Goal: Information Seeking & Learning: Find specific fact

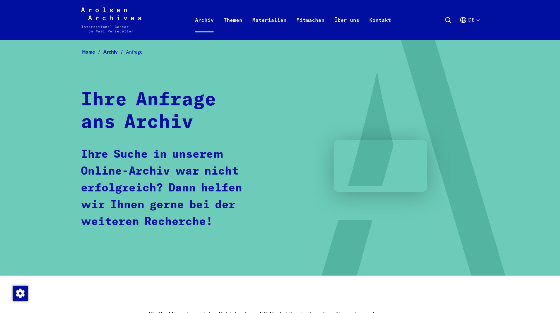
scroll to position [104, 0]
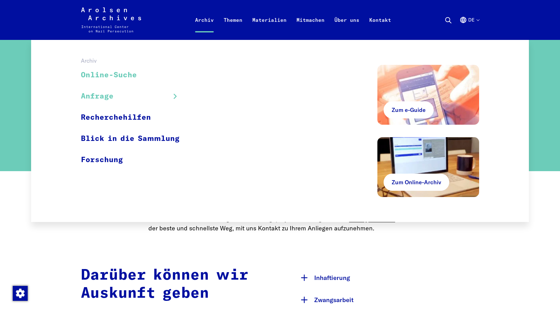
click at [122, 73] on link "Online-Suche" at bounding box center [134, 75] width 107 height 21
click at [123, 76] on link "Online-Suche" at bounding box center [134, 75] width 107 height 21
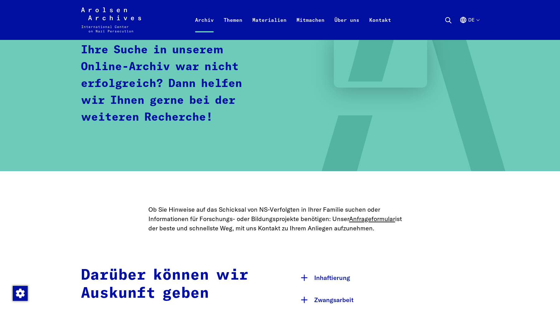
click at [127, 286] on strong "Darüber können wir Auskunft geben" at bounding box center [165, 283] width 168 height 33
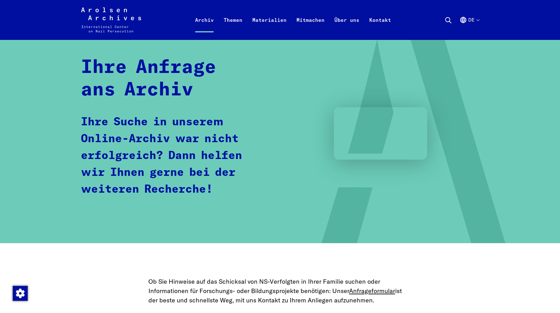
scroll to position [0, 0]
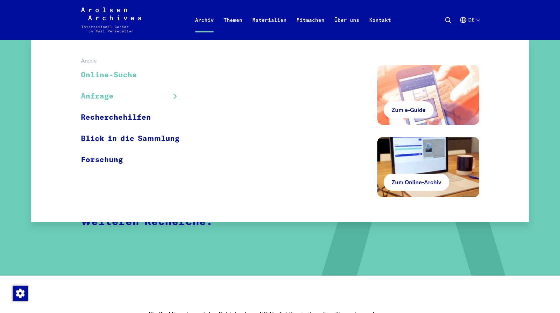
click at [132, 77] on link "Online-Suche" at bounding box center [134, 75] width 107 height 21
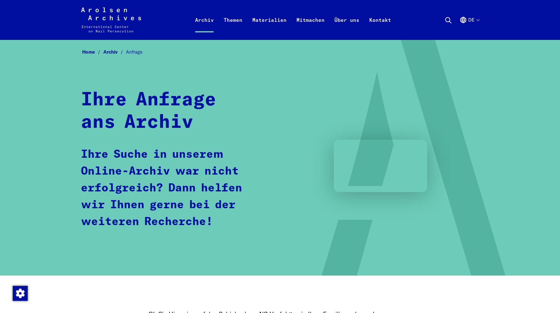
click at [449, 21] on use at bounding box center [449, 20] width 6 height 6
click at [116, 18] on icon "Arolsen Archives - International Center on Nazi [MEDICAL_DATA] | Zurück zur Sta…" at bounding box center [111, 19] width 60 height 25
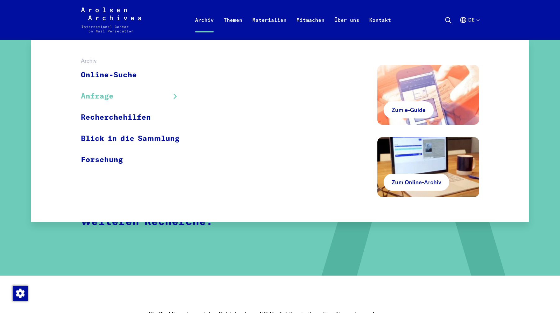
click at [207, 18] on link "Archiv" at bounding box center [204, 27] width 29 height 25
click at [136, 76] on link "Online-Suche" at bounding box center [134, 75] width 107 height 21
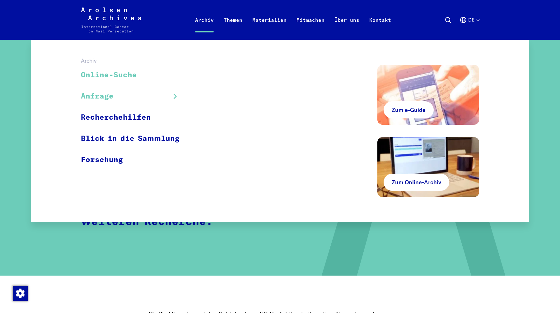
click at [136, 76] on link "Online-Suche" at bounding box center [134, 75] width 107 height 21
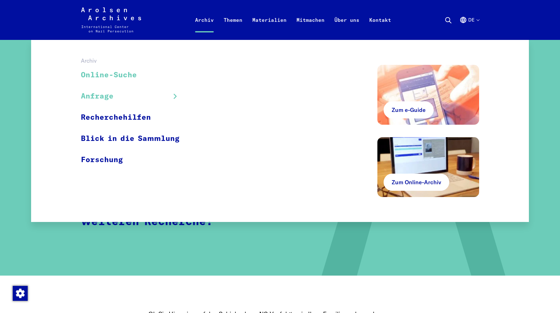
click at [136, 76] on link "Online-Suche" at bounding box center [134, 75] width 107 height 21
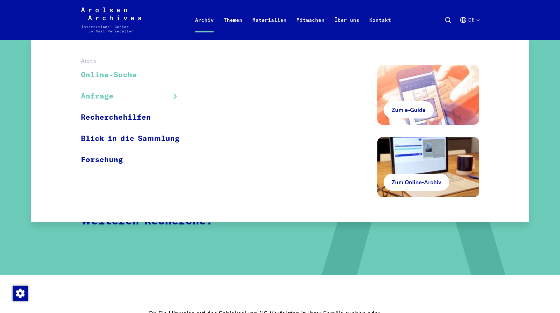
click at [125, 77] on link "Online-Suche" at bounding box center [134, 75] width 107 height 21
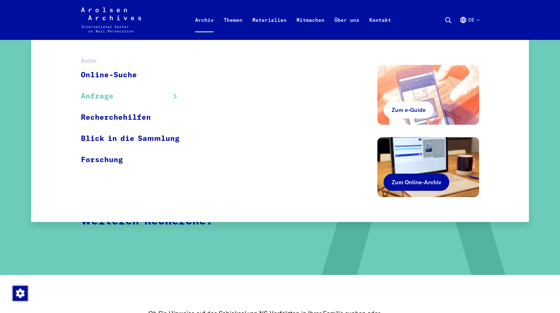
click at [435, 181] on span "Zum Online-Archiv" at bounding box center [417, 182] width 50 height 8
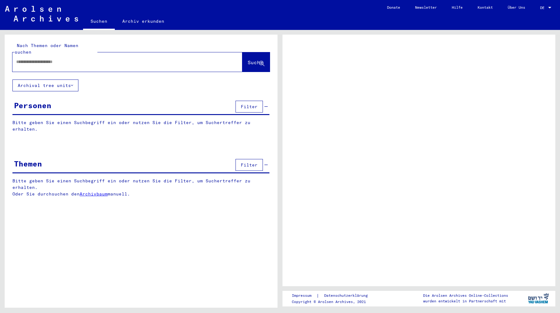
click at [128, 59] on input "text" at bounding box center [121, 62] width 211 height 7
type input "******"
click at [248, 59] on span "Suche" at bounding box center [256, 62] width 16 height 6
click at [254, 61] on button "Suche" at bounding box center [256, 61] width 27 height 19
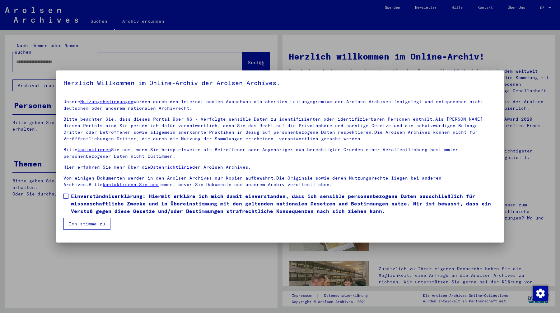
click at [82, 203] on span "Einverständniserklärung: Hiermit erkläre ich mich damit einverstanden, dass ich…" at bounding box center [284, 203] width 426 height 22
click at [88, 220] on button "Ich stimme zu" at bounding box center [87, 224] width 47 height 12
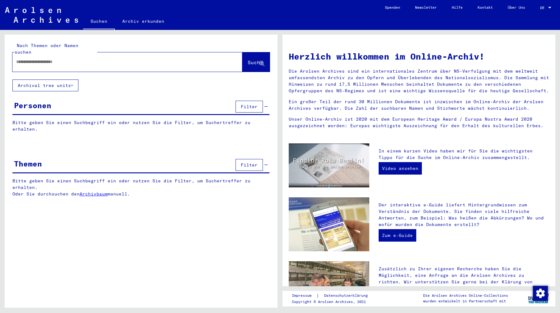
click at [154, 60] on div at bounding box center [117, 62] width 211 height 14
click at [132, 59] on input "text" at bounding box center [120, 62] width 208 height 7
type input "******"
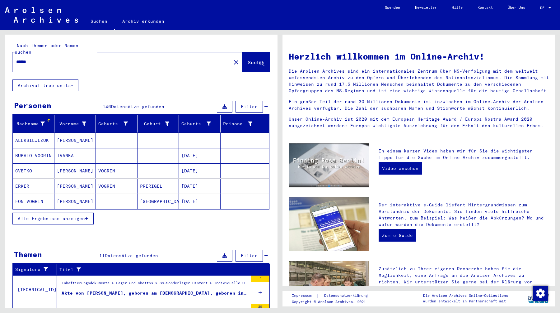
click at [74, 215] on span "Alle Ergebnisse anzeigen" at bounding box center [51, 218] width 67 height 6
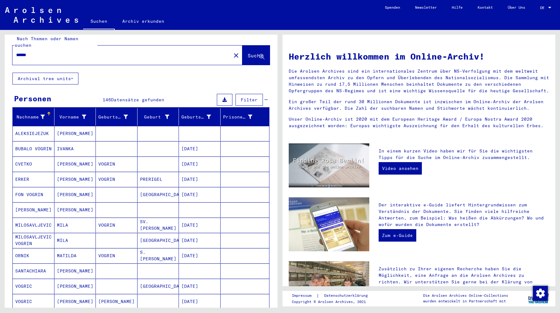
scroll to position [8, 0]
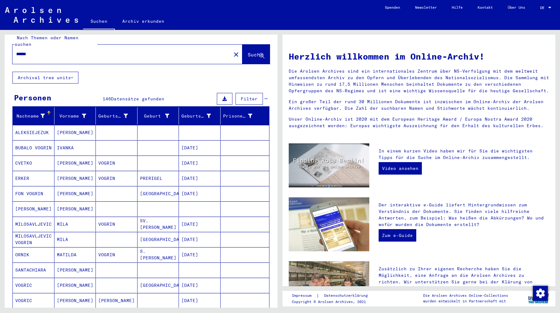
click at [36, 113] on div "Nachname" at bounding box center [30, 116] width 30 height 7
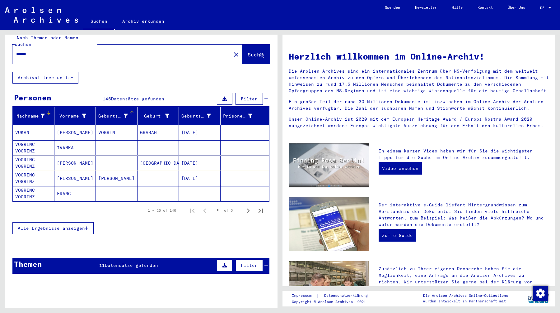
click at [115, 113] on div "Geburtsname" at bounding box center [113, 116] width 30 height 7
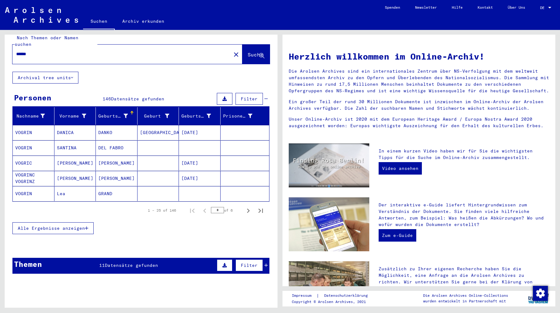
click at [115, 113] on div "Geburtsname" at bounding box center [113, 116] width 30 height 7
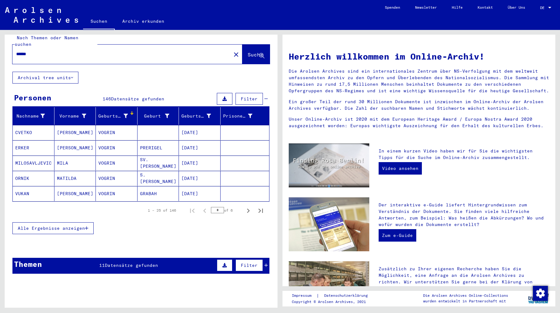
click at [249, 95] on button "Filter" at bounding box center [249, 99] width 27 height 12
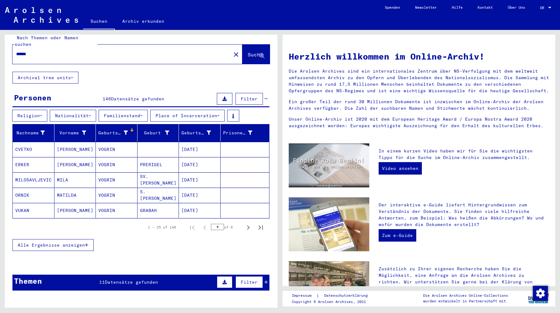
click at [64, 72] on button "Archival tree units" at bounding box center [45, 78] width 66 height 12
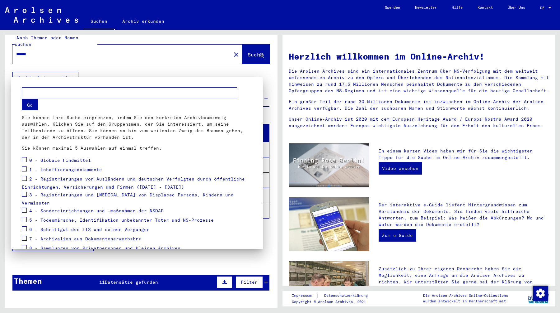
scroll to position [25, 0]
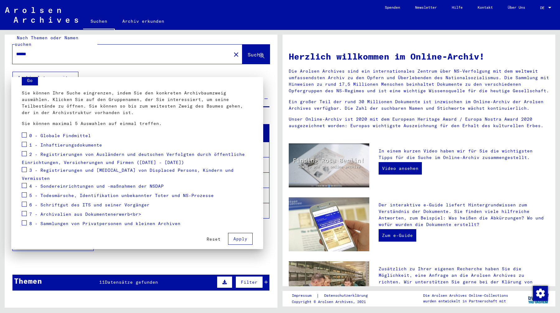
click at [225, 247] on mat-dialog-container "Go Sie können Ihre Suche eingrenzen, indem Sie den konkreten Archivbaumzweig au…" at bounding box center [137, 163] width 252 height 172
click at [238, 236] on span "Apply" at bounding box center [241, 239] width 14 height 6
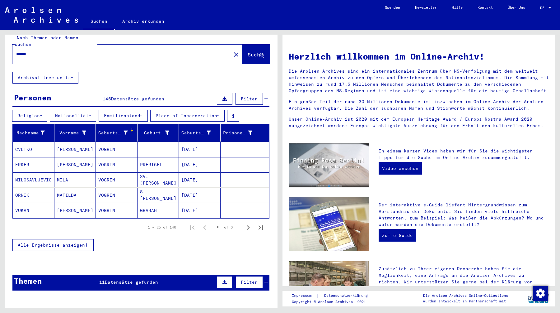
scroll to position [0, 0]
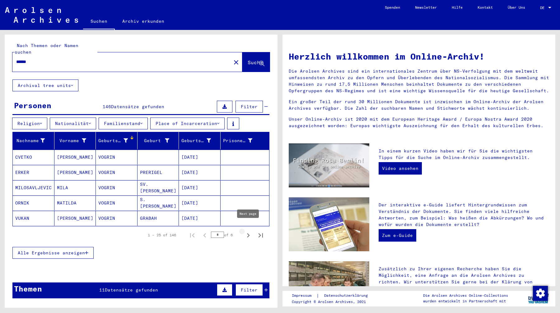
click at [249, 233] on icon "Next page" at bounding box center [248, 235] width 3 height 4
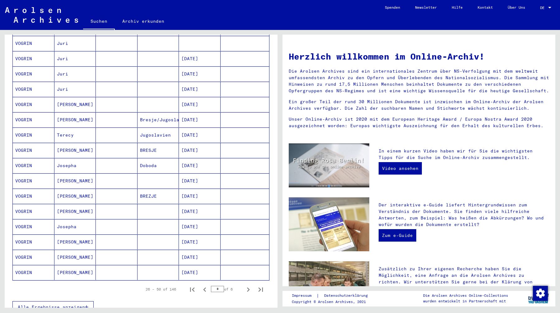
scroll to position [262, 0]
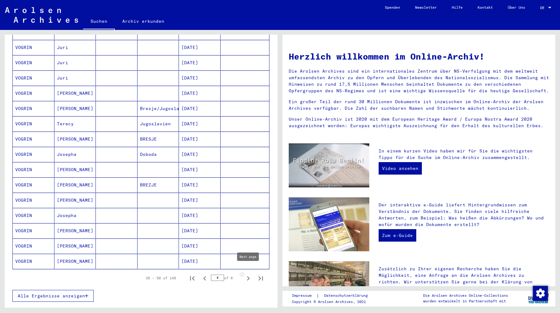
click at [248, 274] on icon "Next page" at bounding box center [248, 278] width 9 height 9
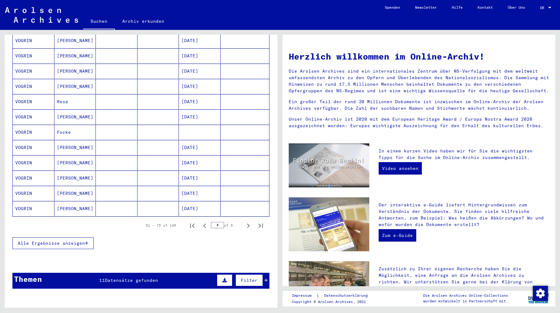
scroll to position [457, 0]
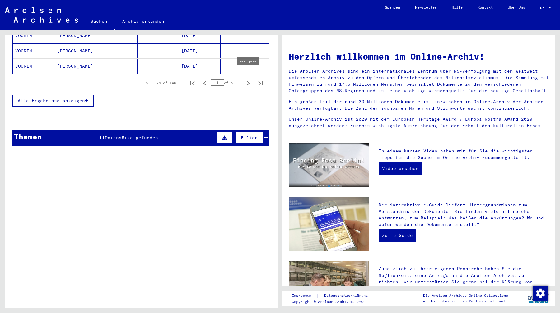
click at [249, 79] on icon "Next page" at bounding box center [248, 83] width 9 height 9
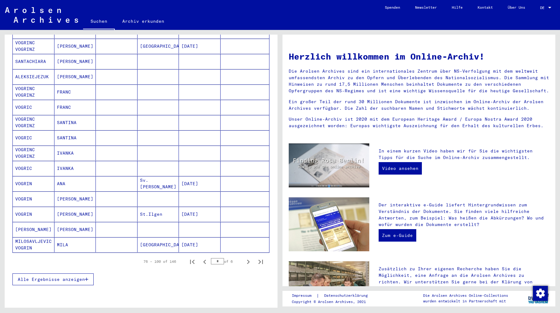
scroll to position [280, 0]
click at [247, 256] on icon "Next page" at bounding box center [248, 260] width 9 height 9
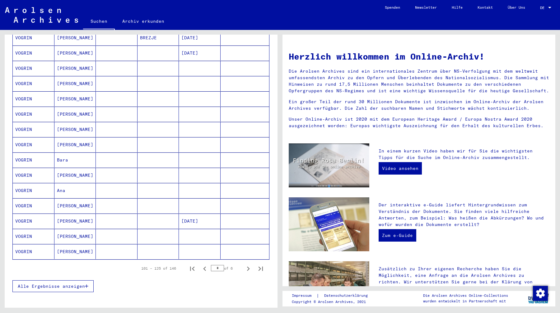
scroll to position [278, 0]
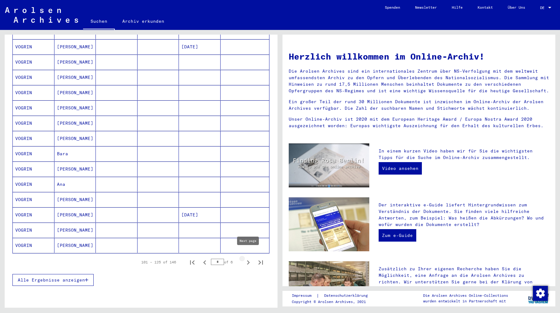
click at [247, 260] on icon "Next page" at bounding box center [248, 262] width 3 height 4
type input "*"
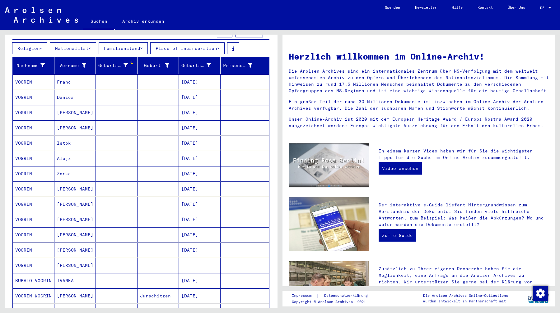
scroll to position [75, 0]
